Goal: Information Seeking & Learning: Find specific page/section

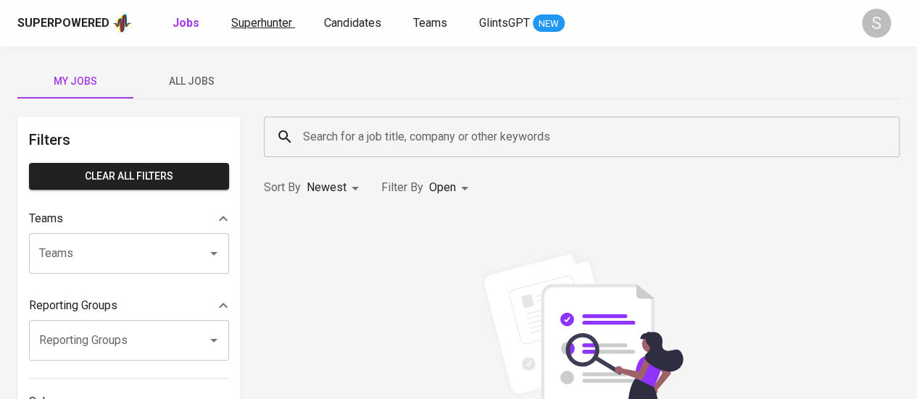
click at [267, 24] on span "Superhunter" at bounding box center [261, 23] width 61 height 14
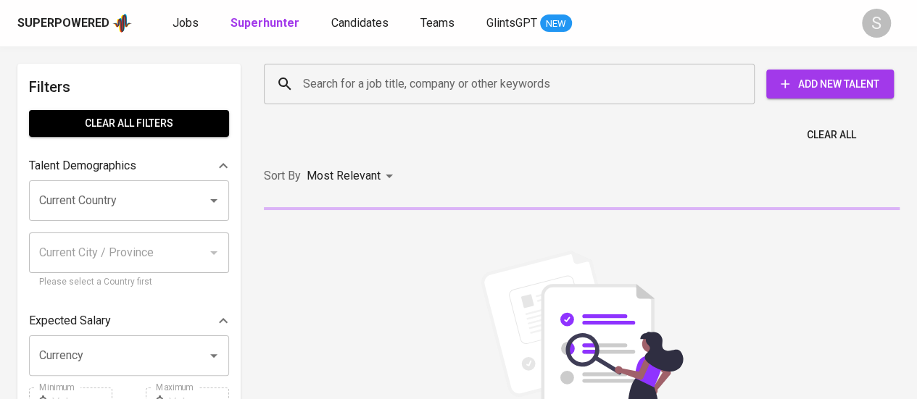
click at [354, 96] on input "Search for a job title, company or other keywords" at bounding box center [512, 84] width 427 height 28
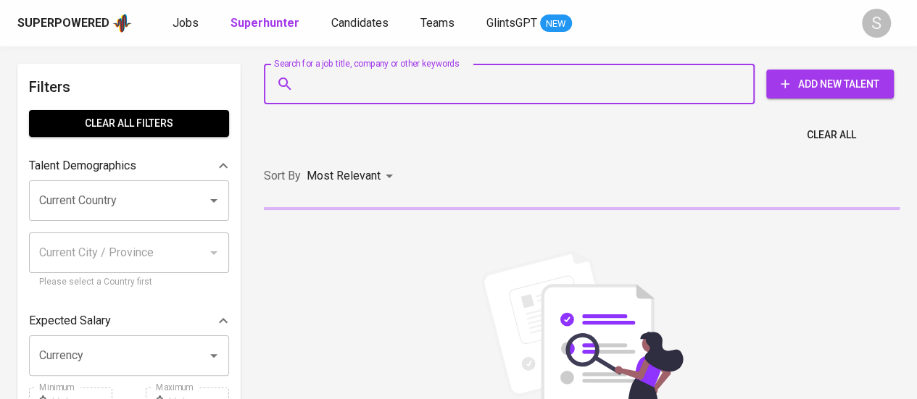
paste input "Kevin Lius Bong"
type input "Kevin Lius Bong"
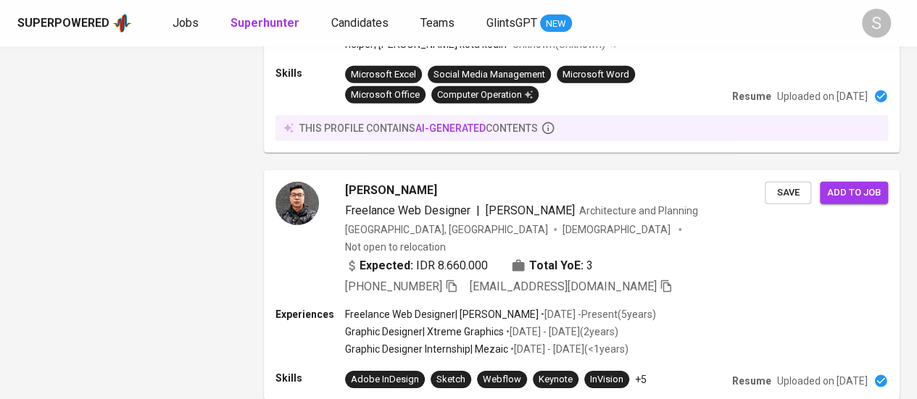
scroll to position [2407, 0]
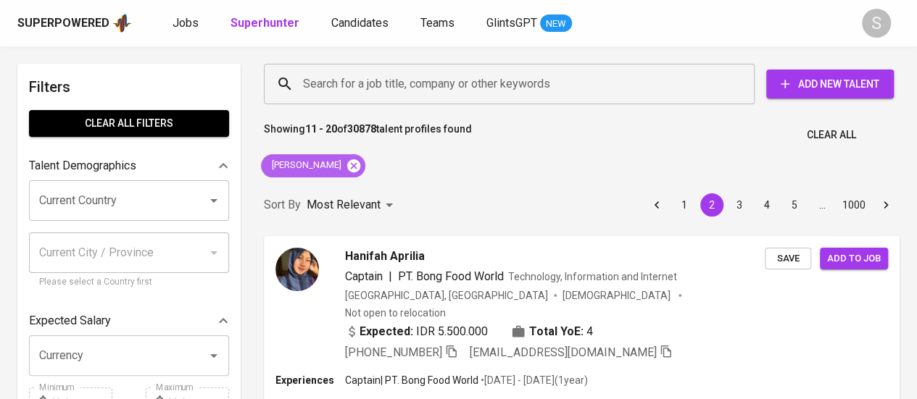
click at [352, 162] on icon at bounding box center [353, 165] width 13 height 13
click at [349, 85] on input "Search for a job title, company or other keywords" at bounding box center [512, 84] width 427 height 28
click at [333, 84] on input "Search for a job title, company or other keywords" at bounding box center [512, 84] width 427 height 28
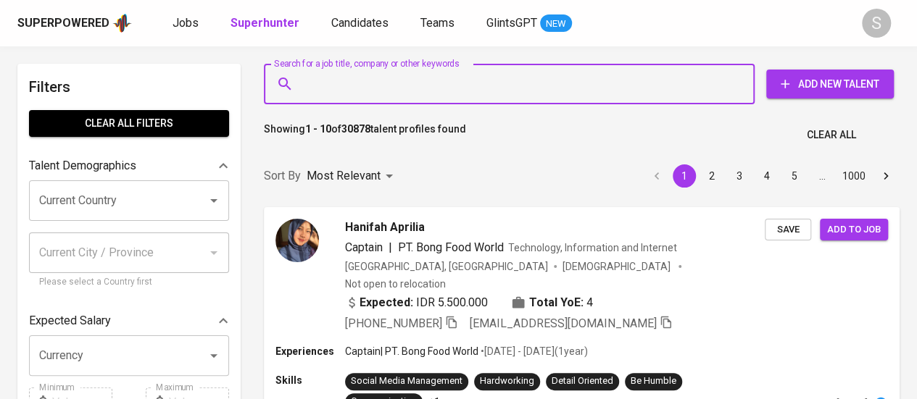
paste input "vincentiusrkuswara@gmail.com"
type input "vincentiusrkuswara@gmail.com"
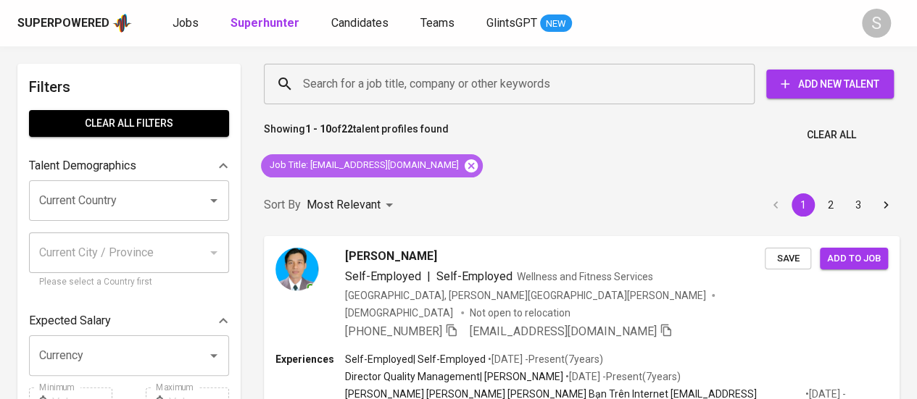
click at [465, 162] on icon at bounding box center [471, 165] width 13 height 13
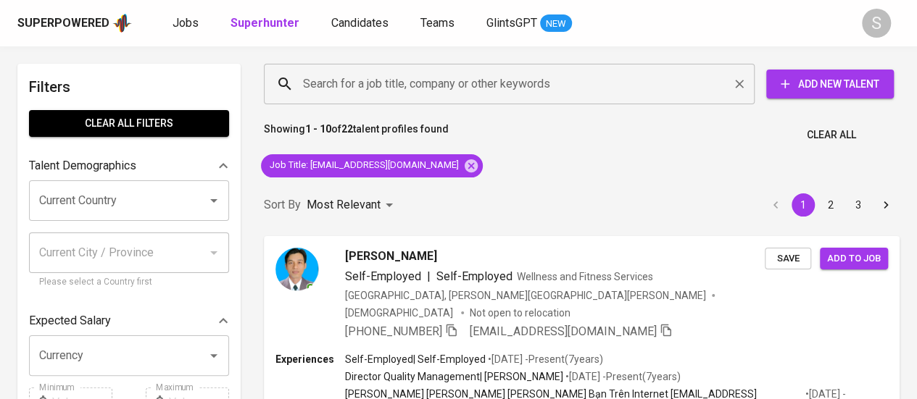
click at [396, 81] on input "Search for a job title, company or other keywords" at bounding box center [512, 84] width 427 height 28
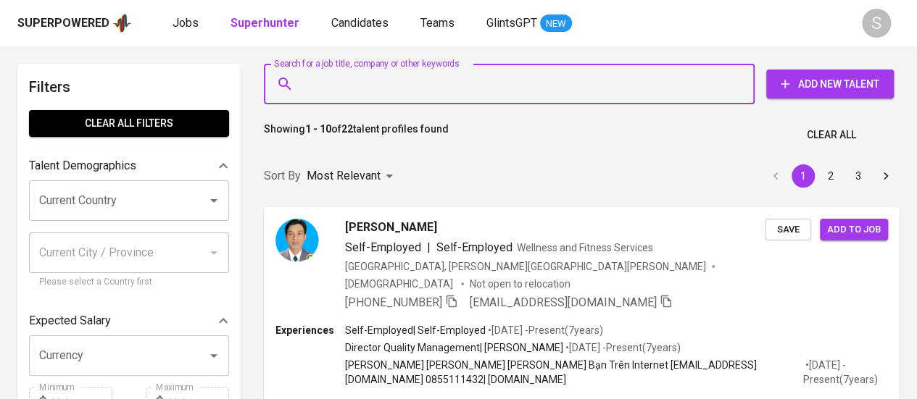
paste input "vincentiusrkuswara@gmail.com"
type input "vincentiusrkuswara@gmail.com"
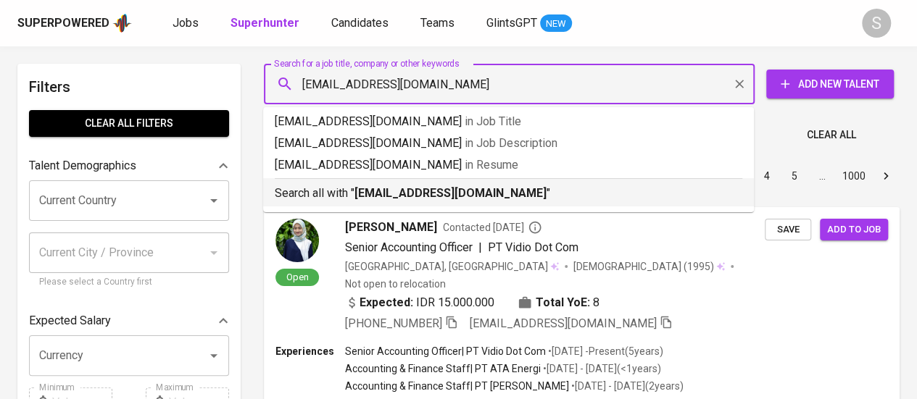
click at [407, 196] on b "vincentiusrkuswara@gmail.com" at bounding box center [451, 193] width 192 height 14
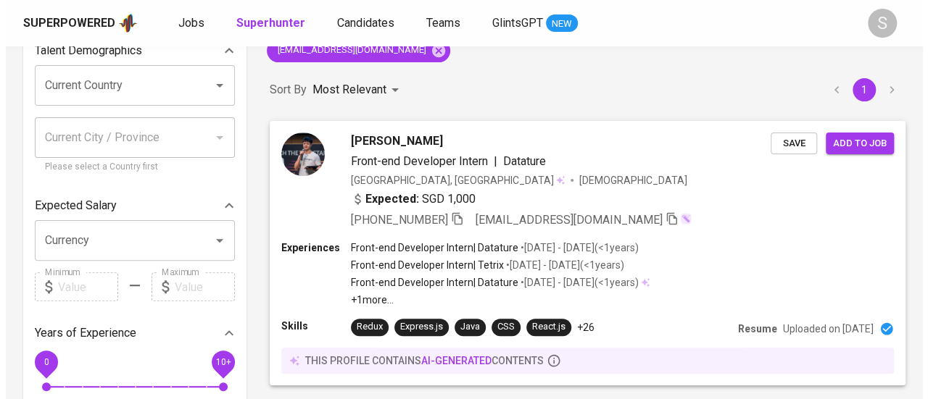
scroll to position [116, 0]
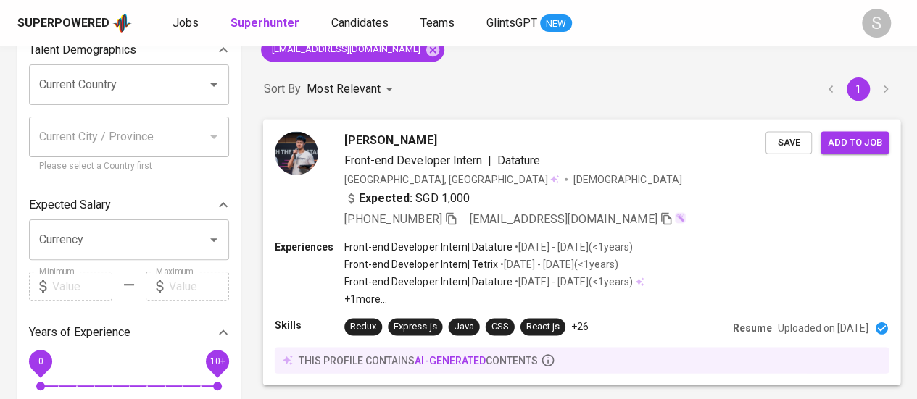
click at [550, 192] on div "Expected: SGD 1,000" at bounding box center [554, 199] width 421 height 21
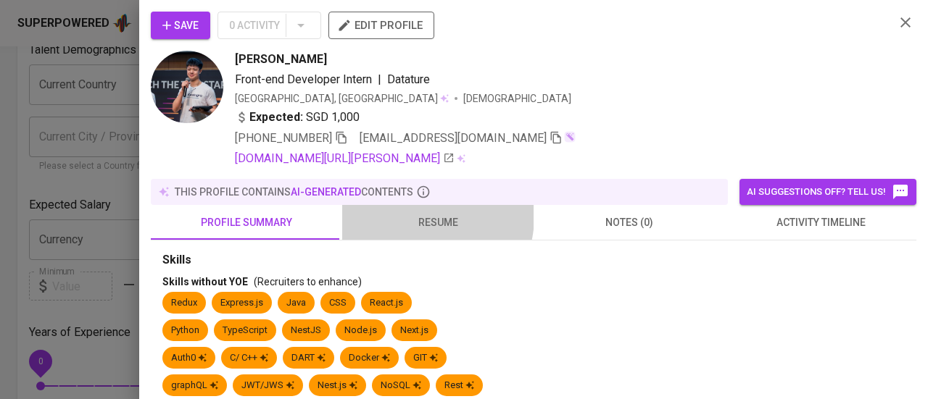
click at [414, 215] on span "resume" at bounding box center [438, 223] width 174 height 18
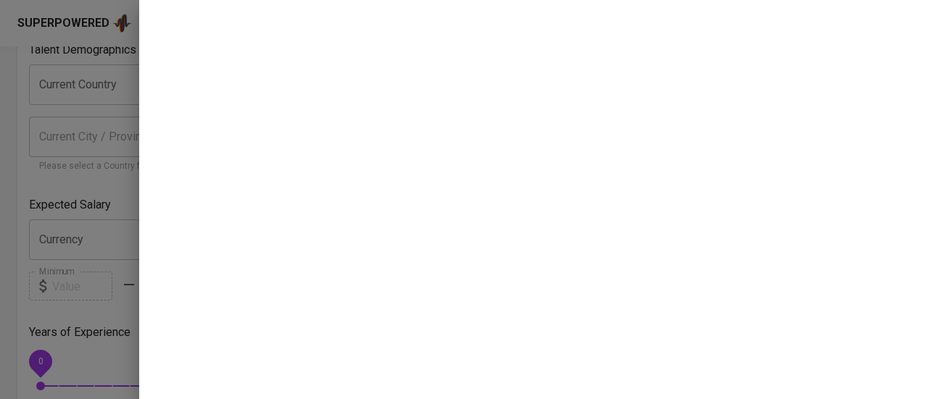
scroll to position [0, 0]
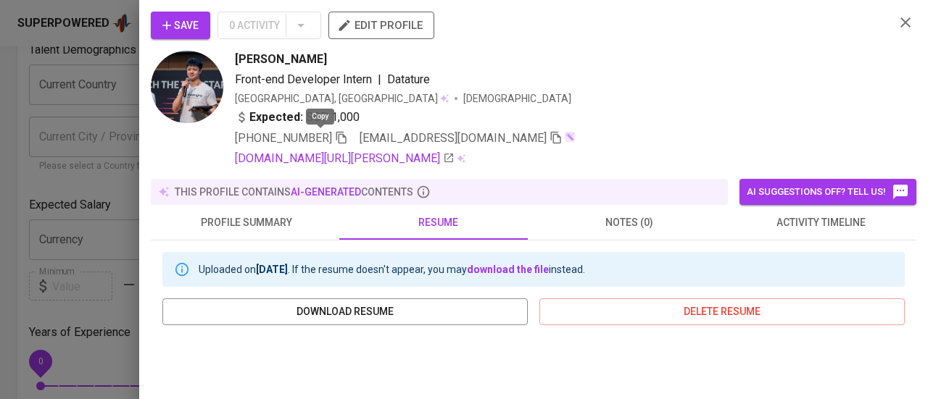
click at [335, 138] on icon "button" at bounding box center [341, 137] width 13 height 13
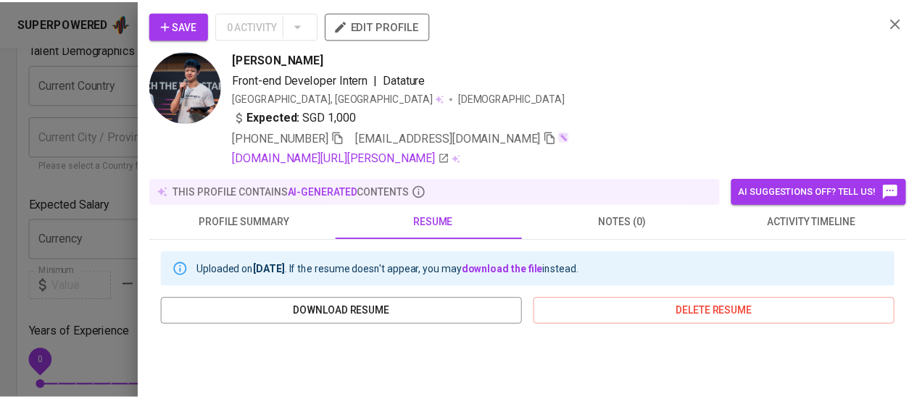
scroll to position [116, 0]
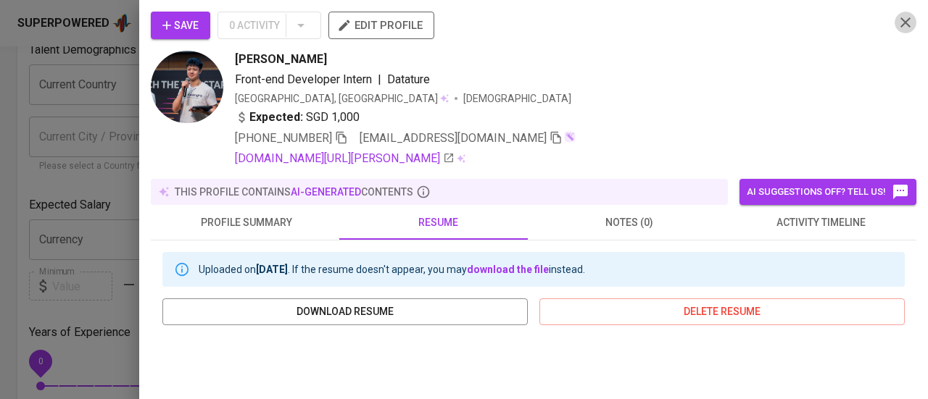
click at [898, 24] on icon "button" at bounding box center [905, 22] width 17 height 17
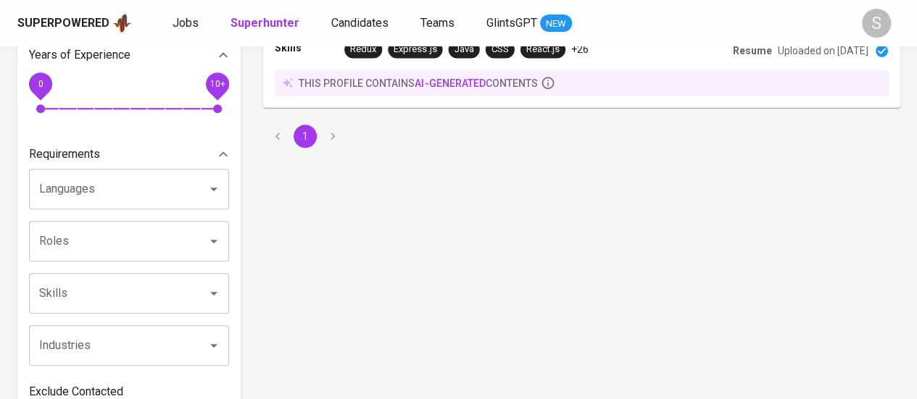
scroll to position [0, 0]
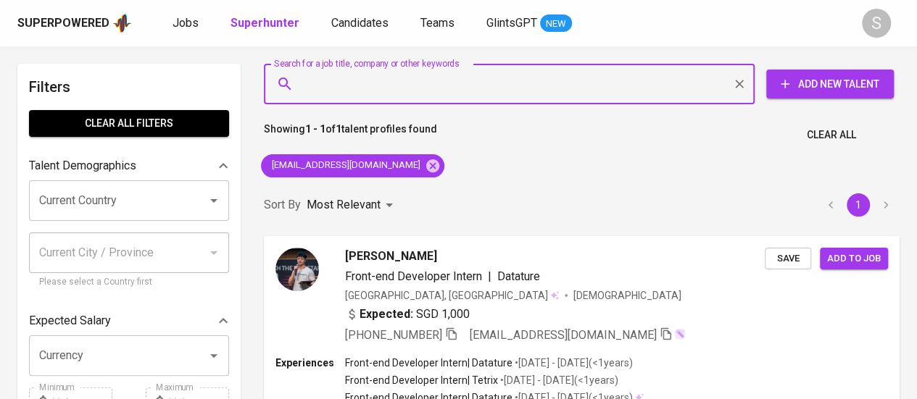
click at [395, 79] on input "Search for a job title, company or other keywords" at bounding box center [512, 84] width 427 height 28
paste input "giselagwenmichelle@gmail.com"
type input "giselagwenmichelle@gmail.com"
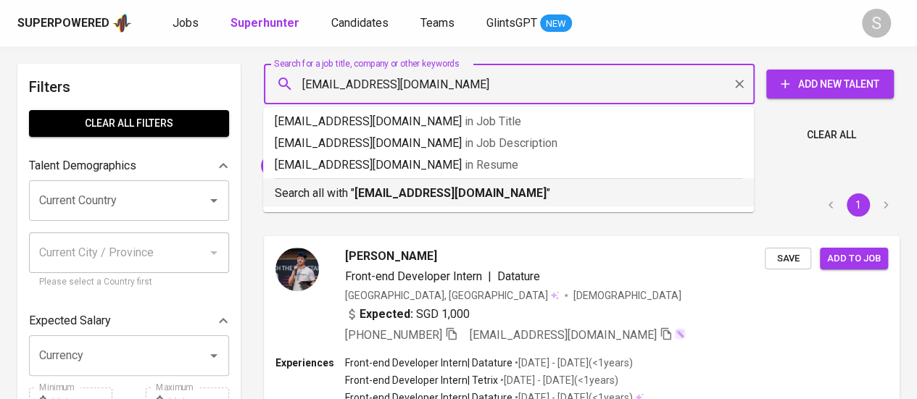
click at [531, 199] on p "Search all with " giselagwenmichelle@gmail.com "" at bounding box center [509, 193] width 468 height 17
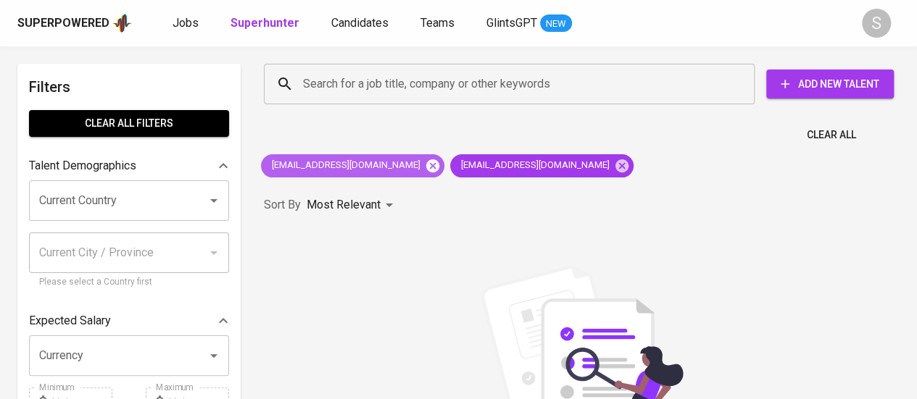
click at [425, 166] on icon at bounding box center [433, 166] width 16 height 16
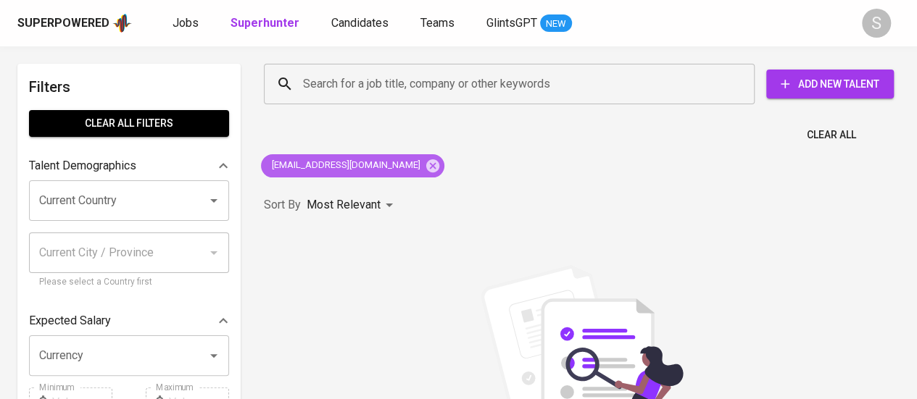
click at [383, 170] on span "giselagwenmichelle@gmail.com" at bounding box center [345, 166] width 168 height 14
click at [426, 164] on icon at bounding box center [433, 166] width 16 height 16
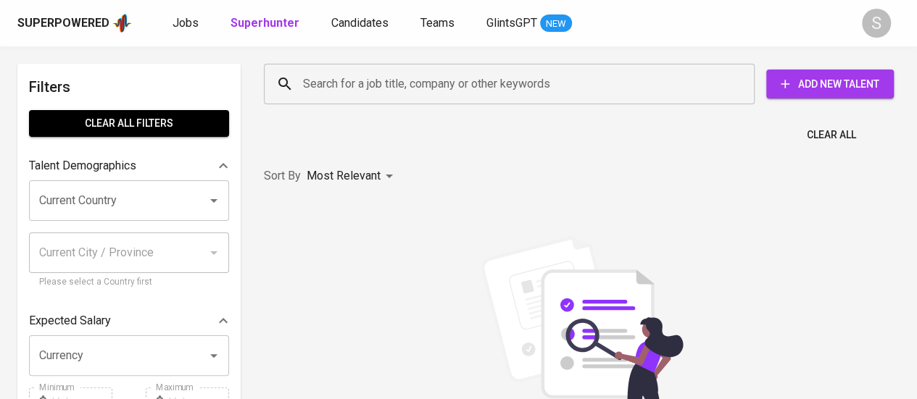
click at [397, 85] on input "Search for a job title, company or other keywords" at bounding box center [512, 84] width 427 height 28
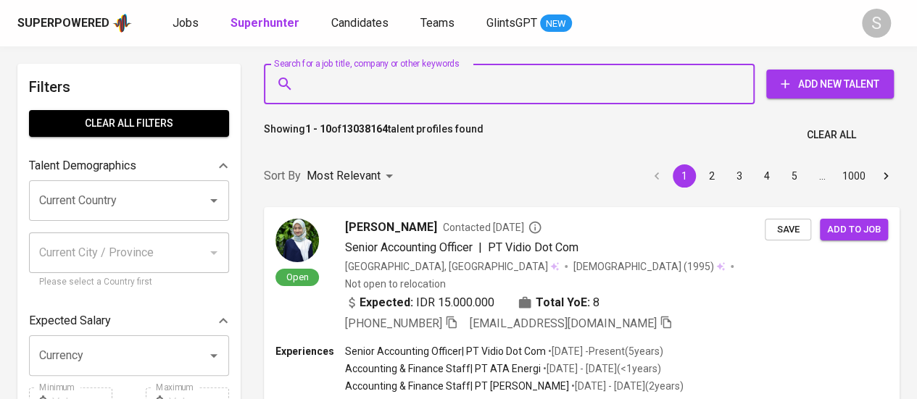
paste input "giselagwenmichelle@gmail.com"
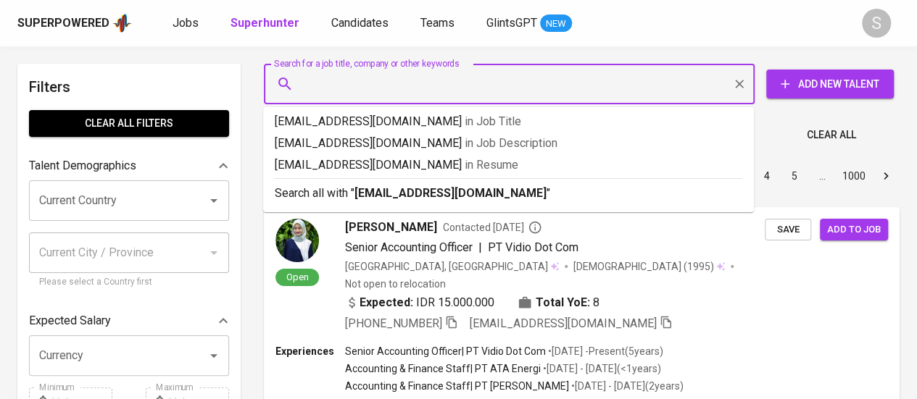
type input "giselagwenmichelle@gmail.com"
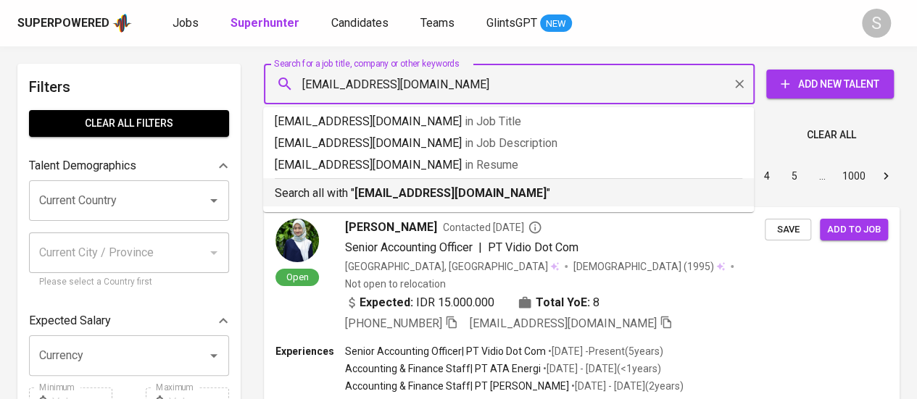
click at [416, 191] on b "giselagwenmichelle@gmail.com" at bounding box center [451, 193] width 192 height 14
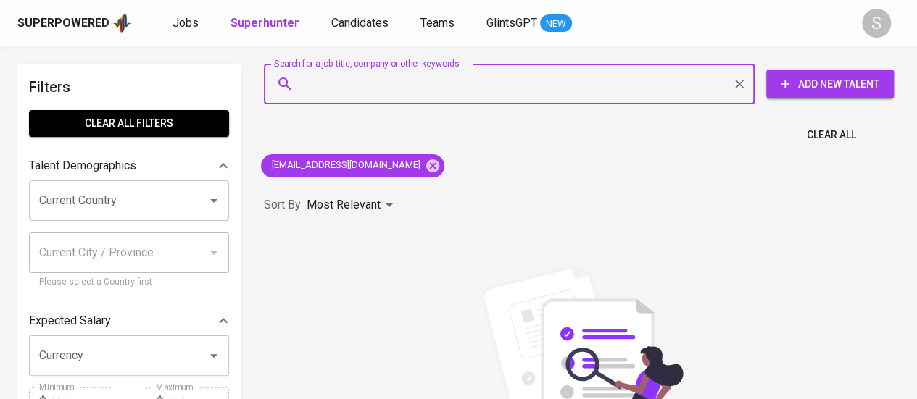
paste input "David Dwi Sanjaya"
type input "David Dwi Sanjaya"
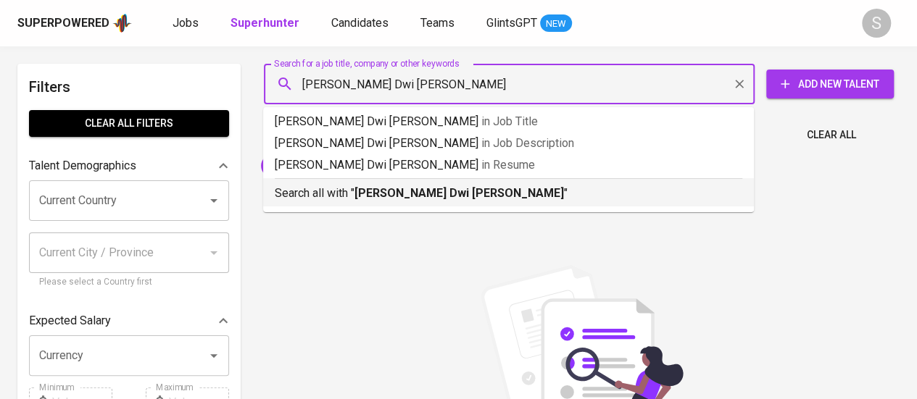
click at [381, 189] on b "David Dwi Sanjaya" at bounding box center [460, 193] width 210 height 14
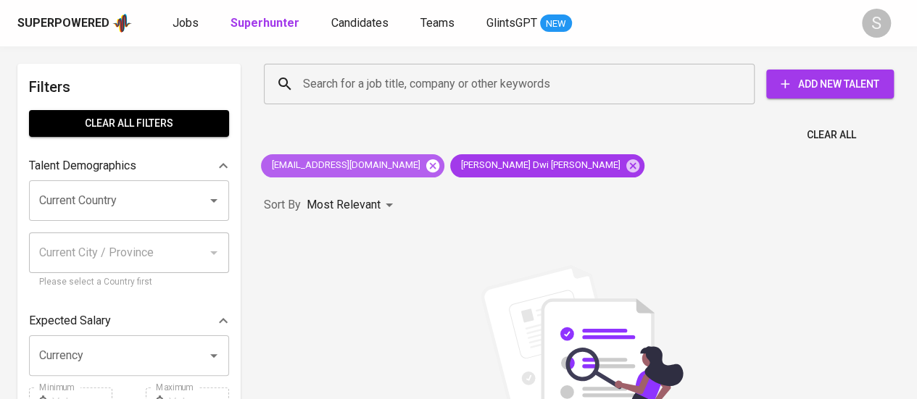
click at [426, 165] on icon at bounding box center [432, 165] width 13 height 13
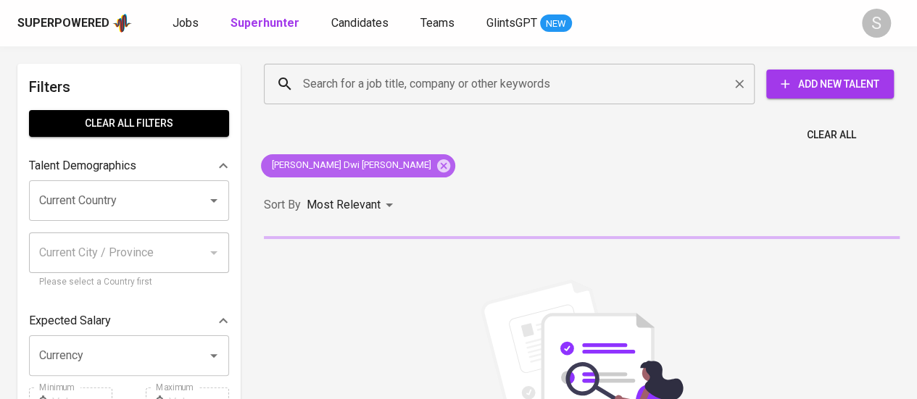
click at [436, 166] on icon at bounding box center [444, 166] width 16 height 16
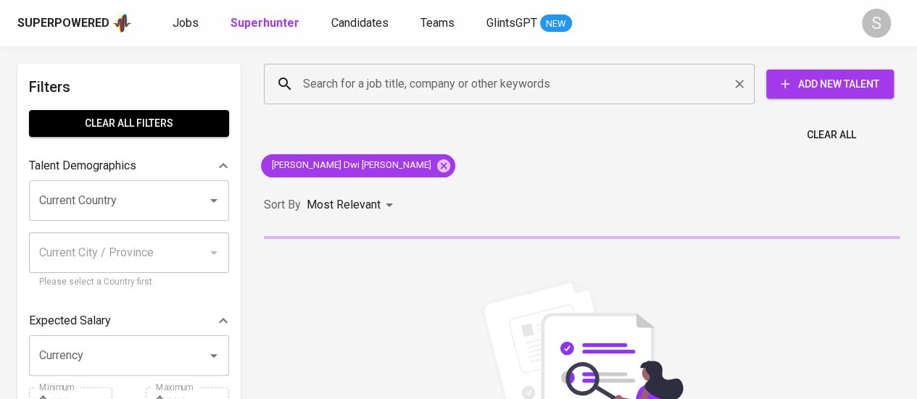
click at [356, 80] on input "Search for a job title, company or other keywords" at bounding box center [512, 84] width 427 height 28
paste input "David Dwi Sanjaya"
type input "David Dwi Sanjaya"
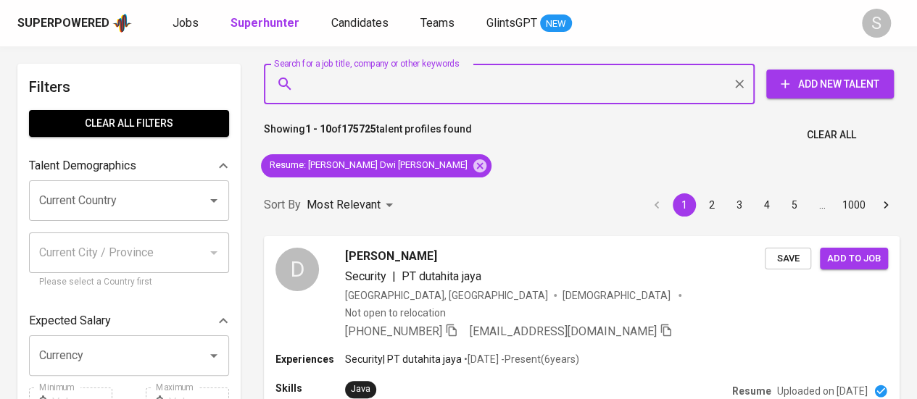
click at [336, 80] on input "Search for a job title, company or other keywords" at bounding box center [512, 84] width 427 height 28
type input "David Dwi Sanjaya"
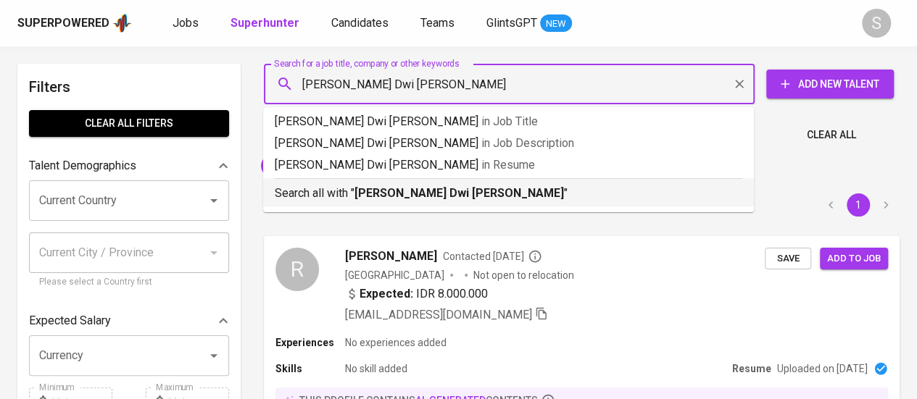
click at [385, 193] on b "David Dwi Sanjaya" at bounding box center [460, 193] width 210 height 14
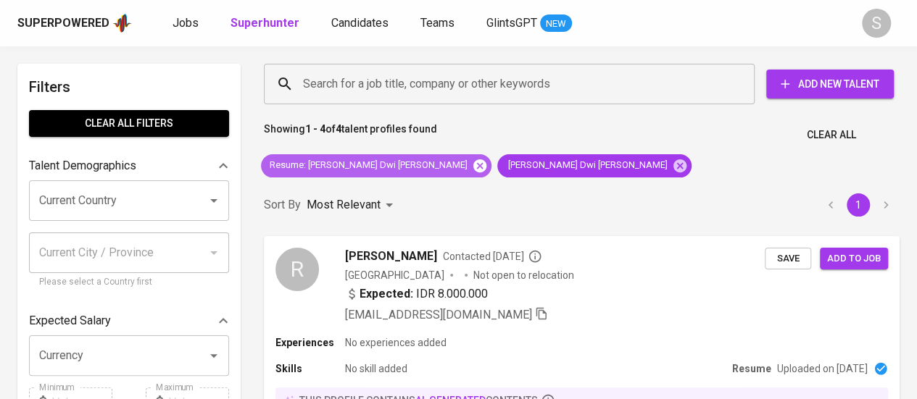
click at [472, 172] on icon at bounding box center [480, 166] width 16 height 16
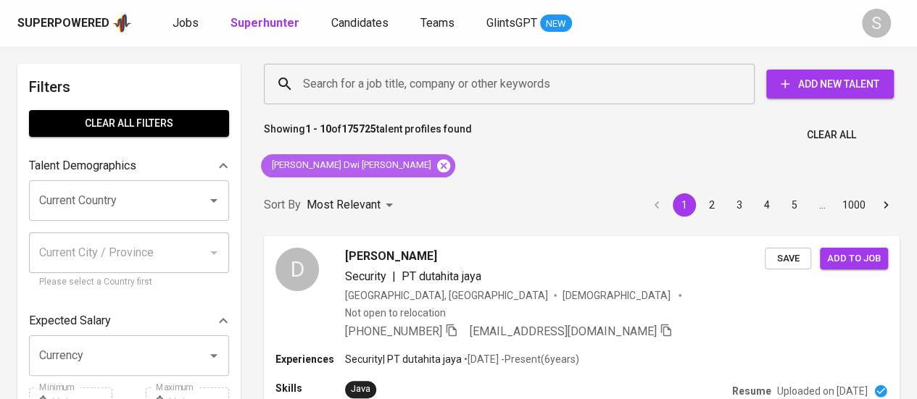
click at [437, 170] on icon at bounding box center [443, 165] width 13 height 13
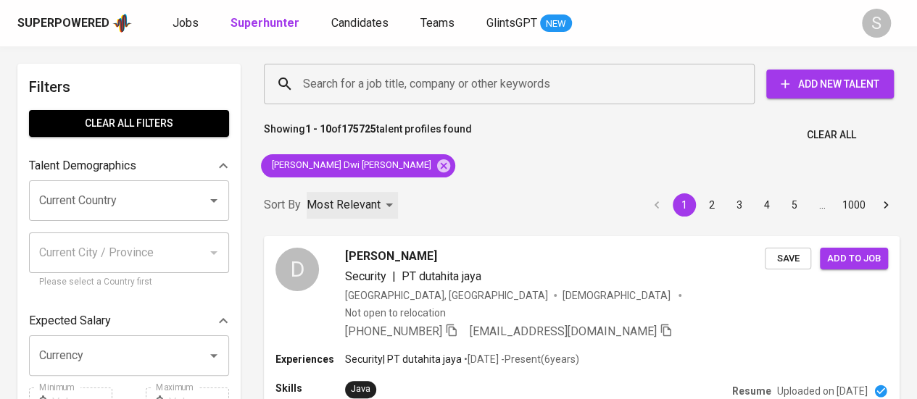
click at [362, 192] on div "Most Relevant" at bounding box center [352, 205] width 91 height 27
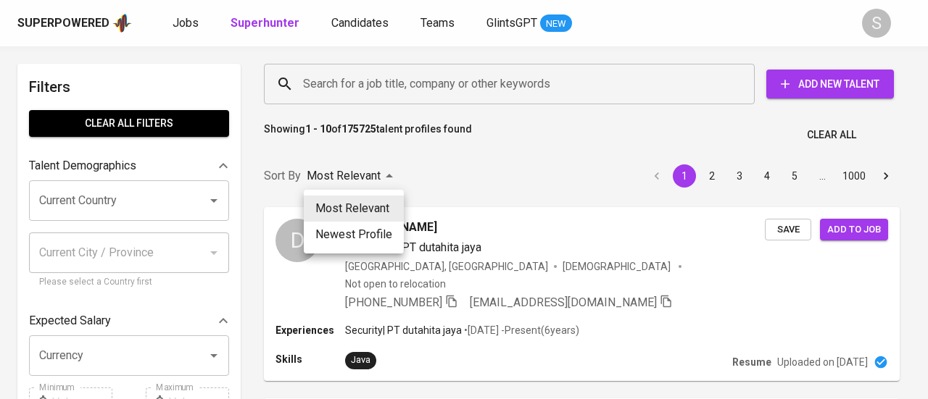
click at [381, 83] on div at bounding box center [464, 199] width 928 height 399
click at [381, 83] on div "Most Relevant Newest Profile" at bounding box center [464, 199] width 928 height 399
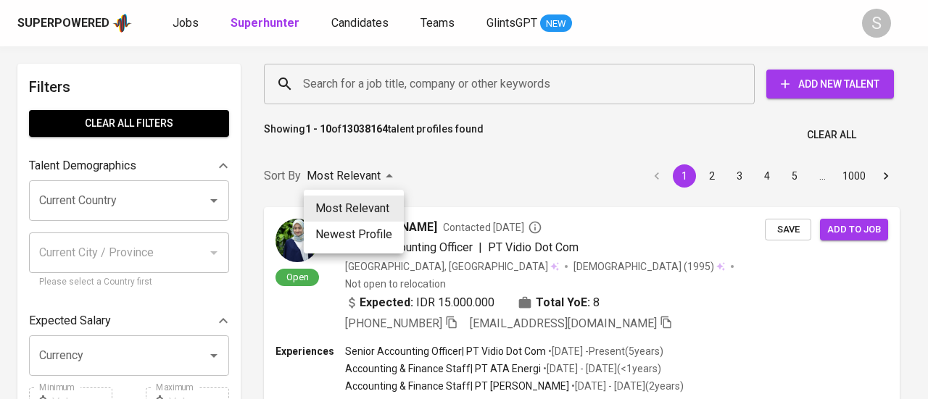
click at [385, 36] on div at bounding box center [464, 199] width 928 height 399
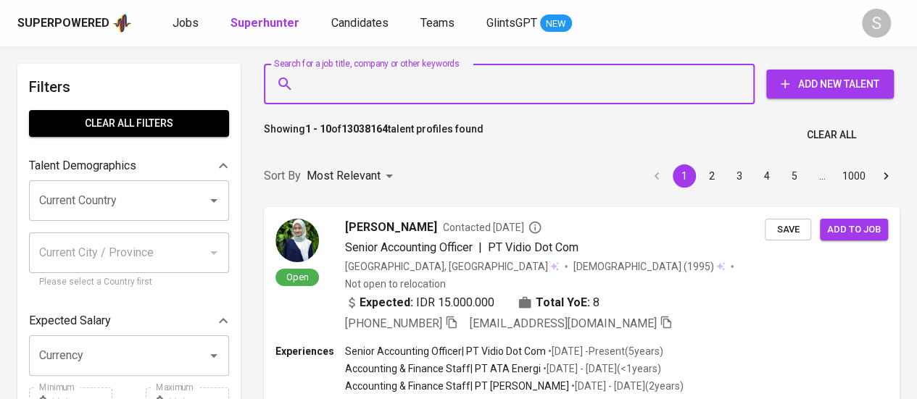
click at [384, 72] on input "Search for a job title, company or other keywords" at bounding box center [512, 84] width 427 height 28
paste input "David Dwi Sanjaya"
type input "David Dwi Sanjaya"
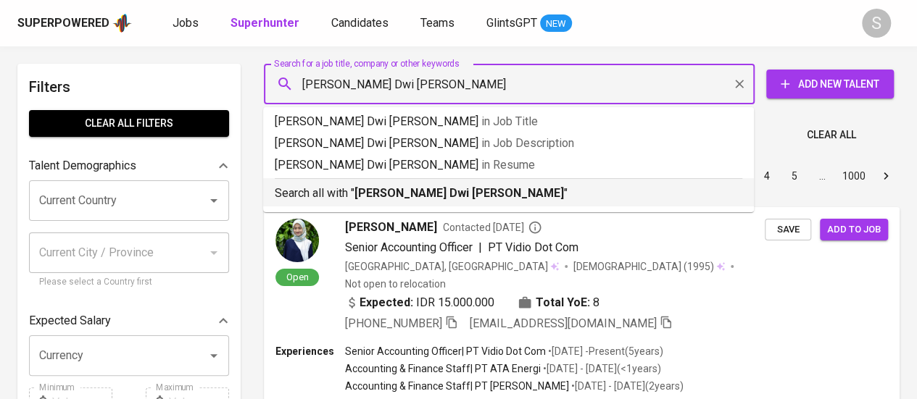
click at [396, 192] on b "David Dwi Sanjaya" at bounding box center [460, 193] width 210 height 14
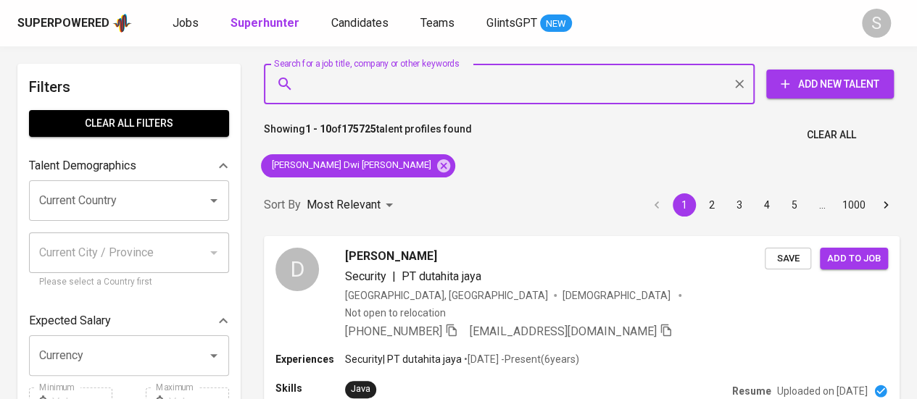
click at [371, 91] on input "Search for a job title, company or other keywords" at bounding box center [512, 84] width 427 height 28
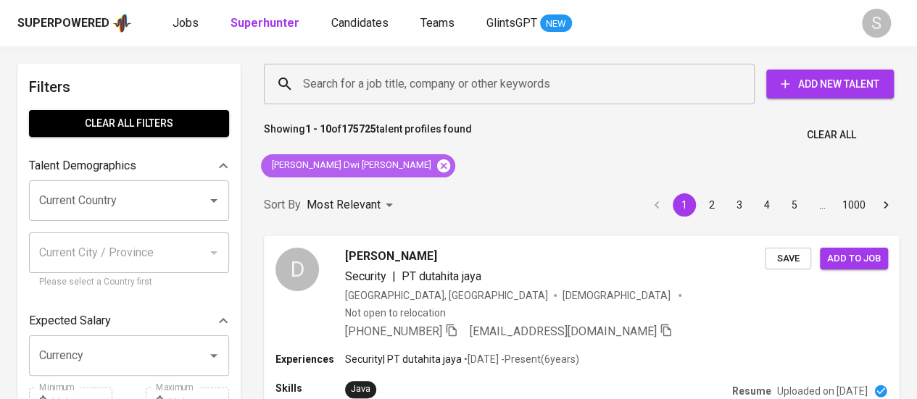
click at [437, 162] on icon at bounding box center [443, 165] width 13 height 13
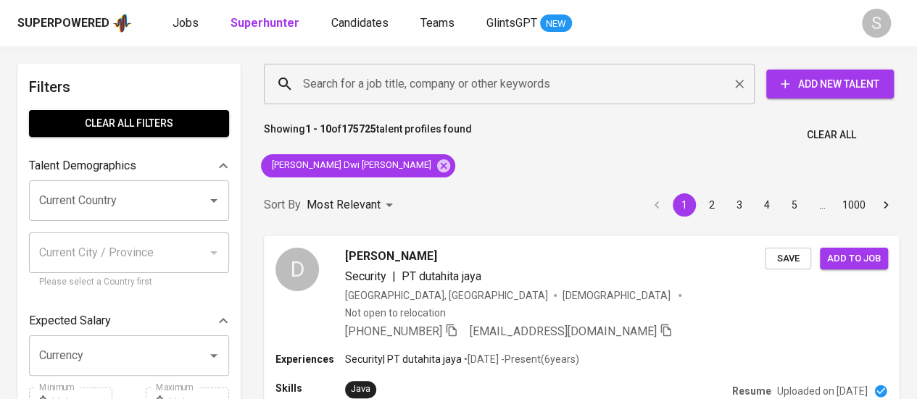
click at [345, 86] on input "Search for a job title, company or other keywords" at bounding box center [512, 84] width 427 height 28
click at [340, 82] on input "Search for a job title, company or other keywords" at bounding box center [512, 84] width 427 height 28
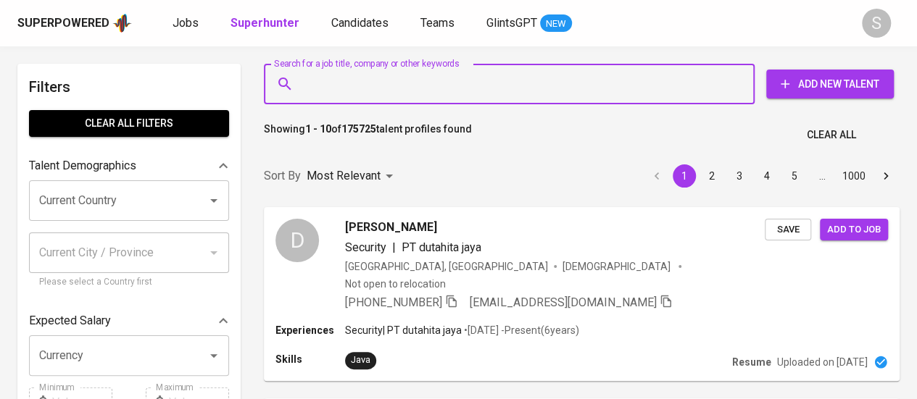
paste input "[PERSON_NAME]"
type input "[PERSON_NAME]"
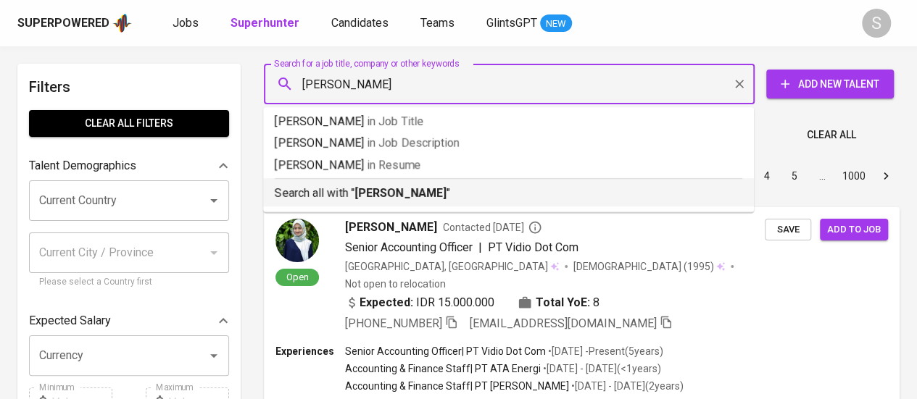
click at [377, 188] on b "[PERSON_NAME]" at bounding box center [401, 193] width 92 height 14
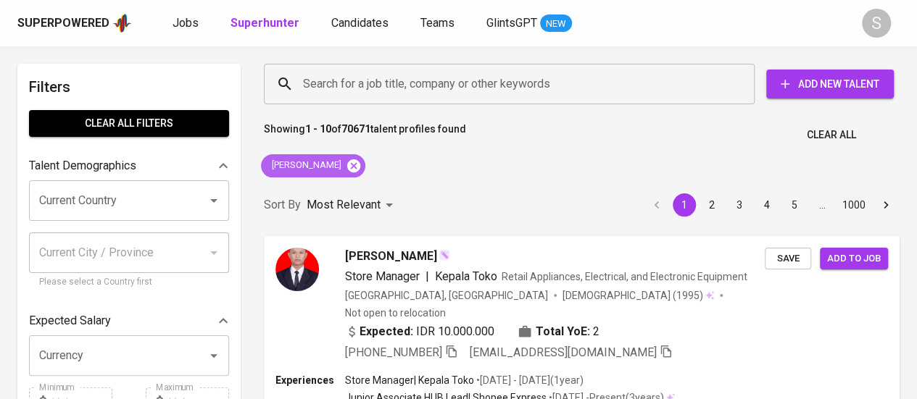
click at [357, 168] on icon at bounding box center [354, 166] width 16 height 16
click at [333, 85] on input "Search for a job title, company or other keywords" at bounding box center [512, 84] width 427 height 28
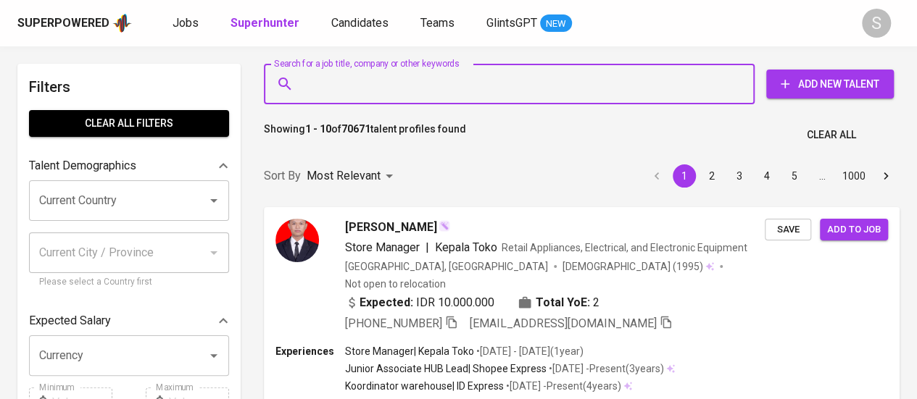
paste input "[EMAIL_ADDRESS][DOMAIN_NAME]"
type input "[EMAIL_ADDRESS][DOMAIN_NAME]"
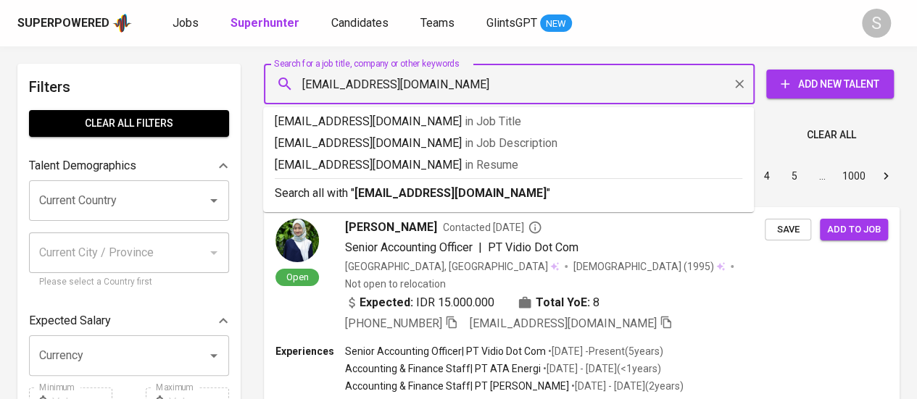
click at [376, 96] on input "[EMAIL_ADDRESS][DOMAIN_NAME]" at bounding box center [512, 84] width 427 height 28
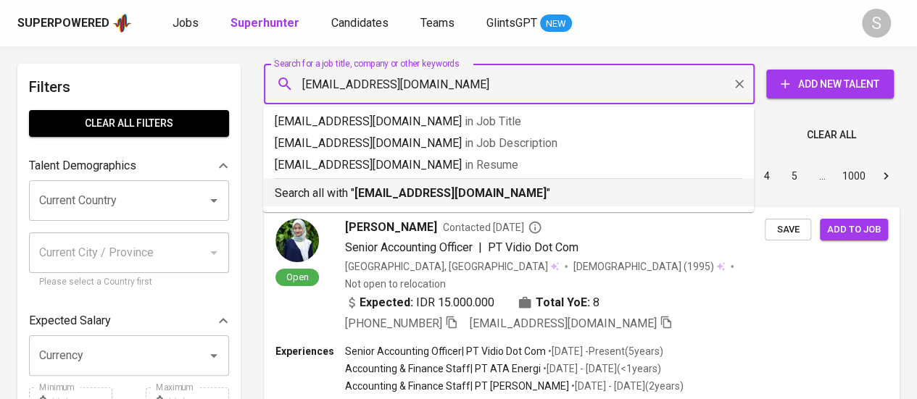
click at [362, 194] on b "[EMAIL_ADDRESS][DOMAIN_NAME]" at bounding box center [451, 193] width 192 height 14
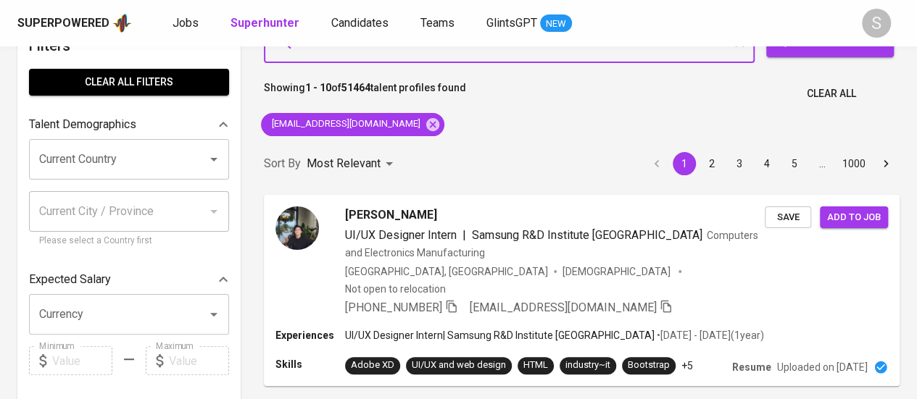
scroll to position [42, 0]
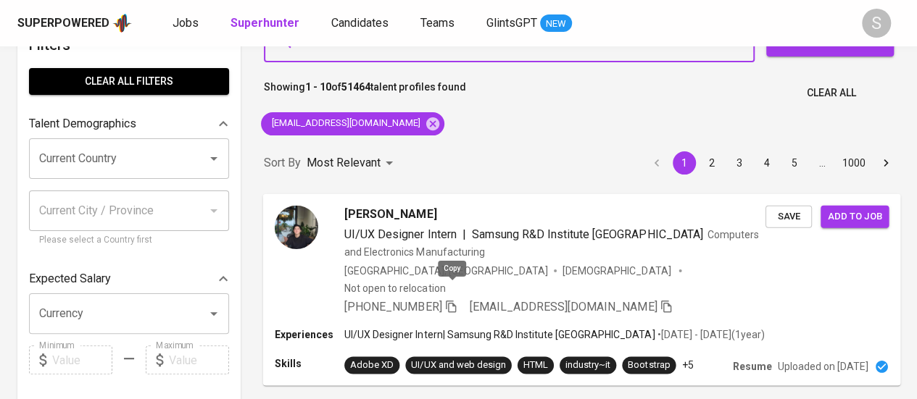
click at [454, 299] on icon "button" at bounding box center [450, 305] width 13 height 13
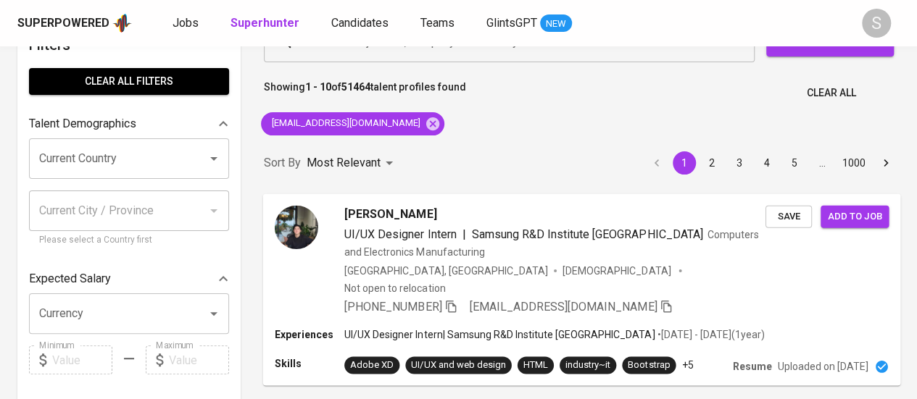
click at [348, 60] on div "Search for a job title, company or other keywords" at bounding box center [509, 42] width 491 height 41
paste input "[PERSON_NAME]"
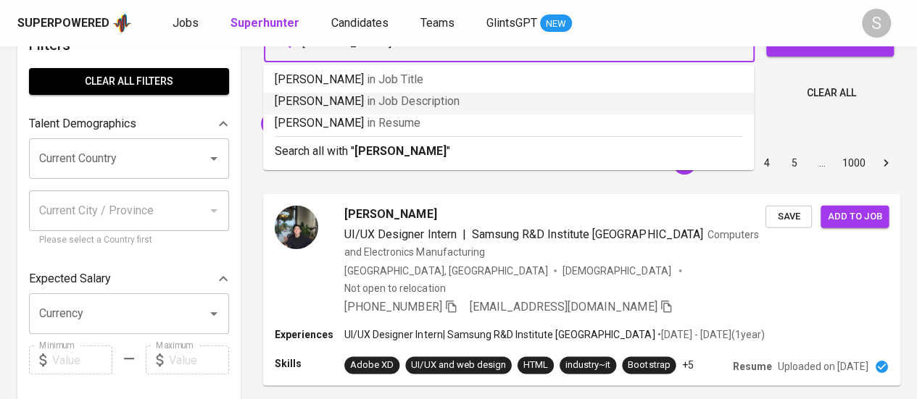
type input "[PERSON_NAME]"
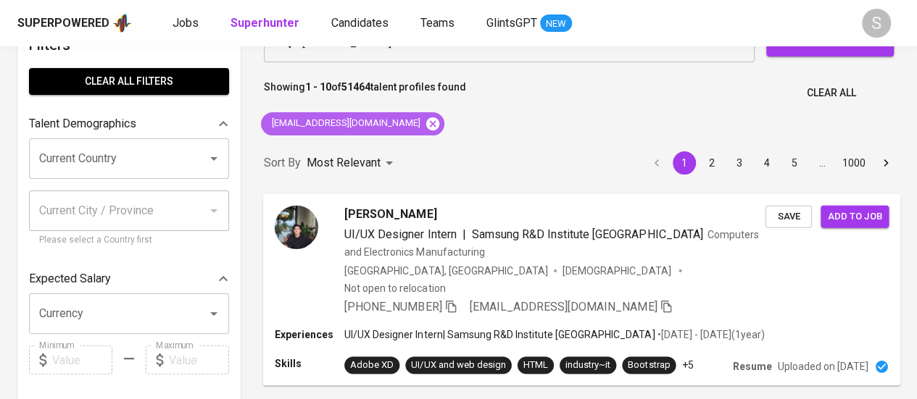
click at [425, 123] on icon at bounding box center [433, 124] width 16 height 16
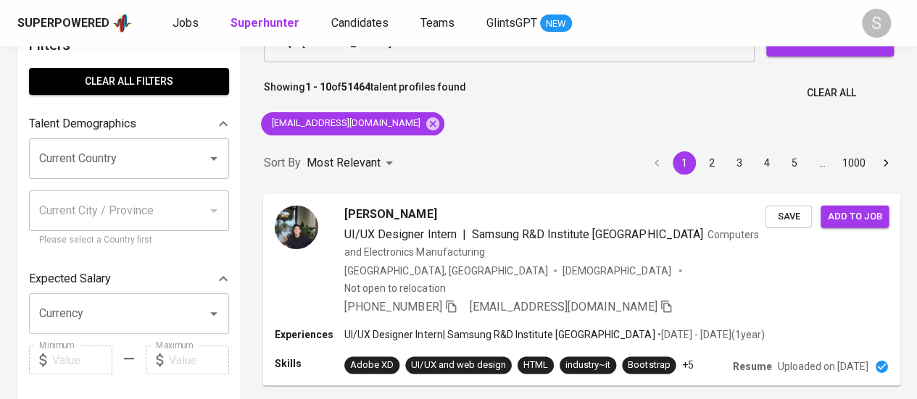
click at [338, 80] on p "Showing 1 - 10 of 51464 talent profiles found" at bounding box center [365, 93] width 202 height 27
click at [362, 194] on div "[PERSON_NAME] UI/UX Designer Intern | Samsung R&D Institute Indonesia Computers…" at bounding box center [582, 261] width 638 height 134
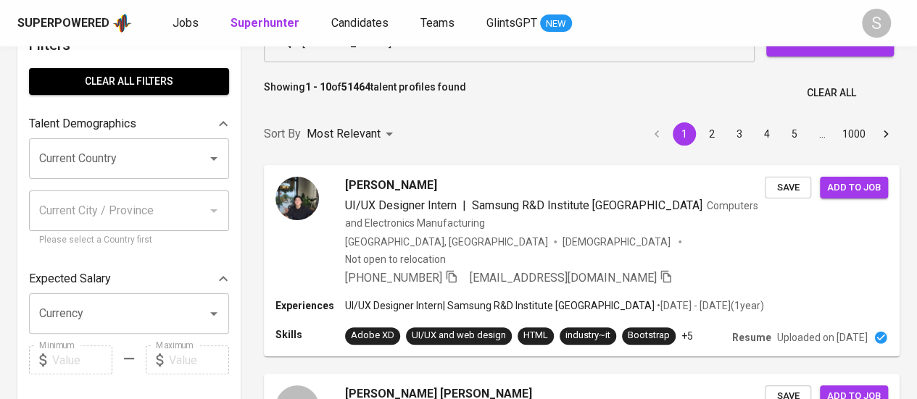
click at [737, 46] on icon "Clear" at bounding box center [739, 42] width 9 height 9
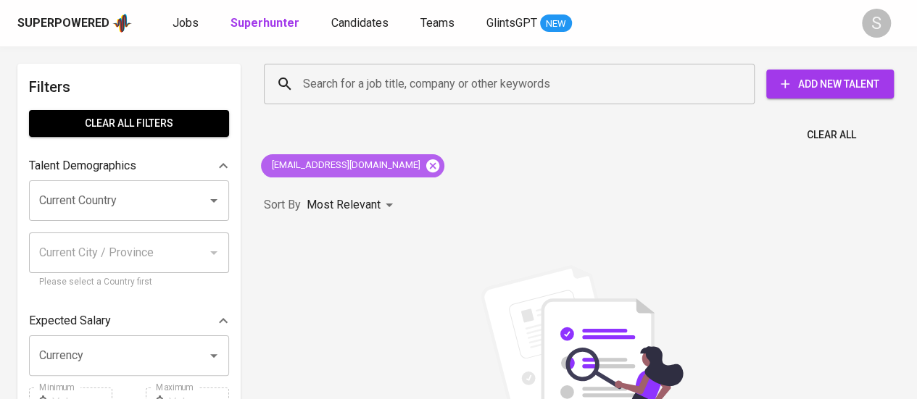
click at [425, 166] on icon at bounding box center [433, 166] width 16 height 16
